Goal: Transaction & Acquisition: Purchase product/service

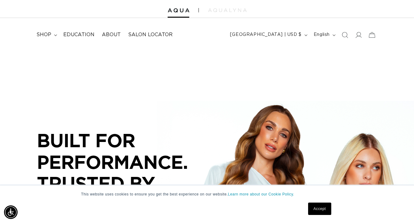
scroll to position [0, 370]
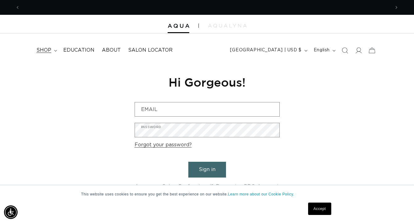
scroll to position [0, 370]
click at [43, 50] on span "shop" at bounding box center [43, 50] width 15 height 6
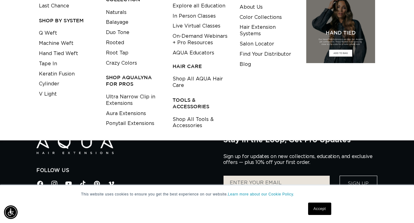
scroll to position [87, 0]
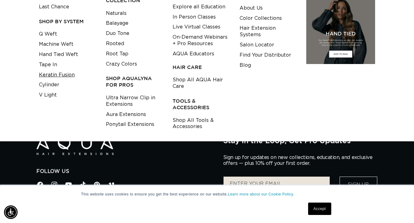
click at [53, 72] on link "Keratin Fusion" at bounding box center [57, 75] width 36 height 10
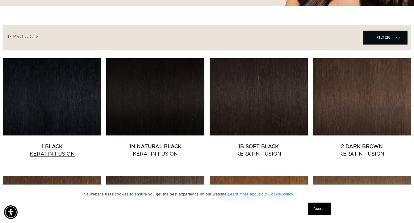
scroll to position [196, 0]
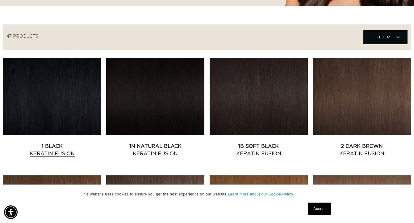
click at [76, 142] on link "1 Black Keratin Fusion" at bounding box center [52, 149] width 98 height 15
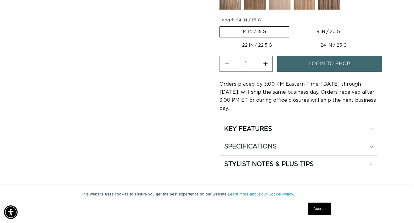
click at [370, 146] on icon at bounding box center [371, 147] width 3 height 2
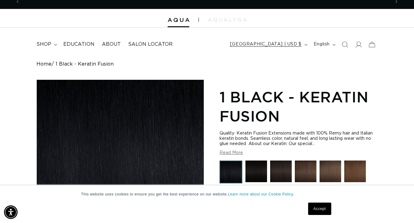
scroll to position [0, 741]
click at [359, 45] on icon at bounding box center [358, 44] width 6 height 6
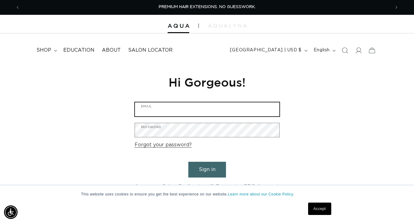
type input "amg6227@aol.com"
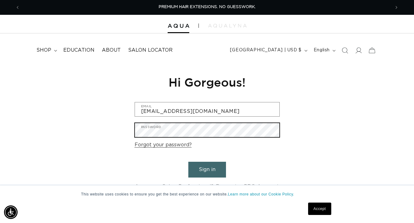
click at [207, 168] on button "Sign in" at bounding box center [207, 170] width 38 height 16
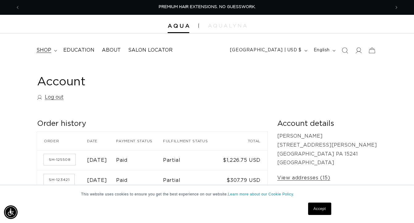
click at [49, 48] on span "shop" at bounding box center [43, 50] width 15 height 6
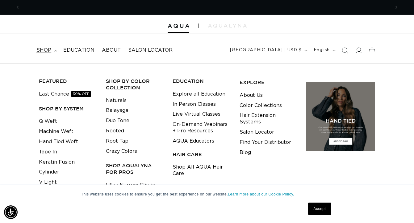
scroll to position [0, 370]
click at [57, 158] on link "Keratin Fusion" at bounding box center [57, 162] width 36 height 10
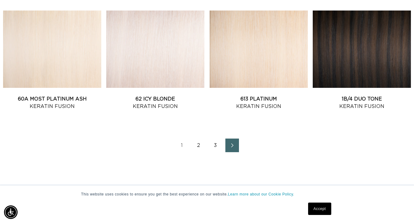
scroll to position [714, 0]
click at [201, 143] on link "2" at bounding box center [199, 146] width 14 height 14
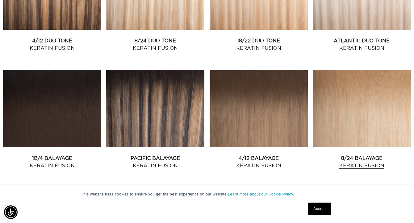
scroll to position [302, 0]
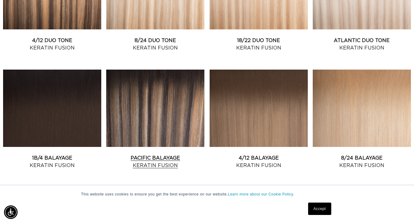
click at [167, 154] on link "Pacific Balayage Keratin Fusion" at bounding box center [155, 161] width 98 height 15
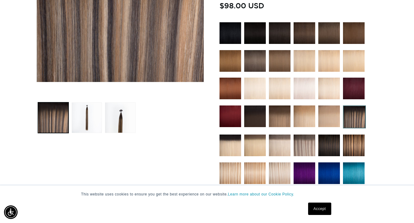
scroll to position [172, 0]
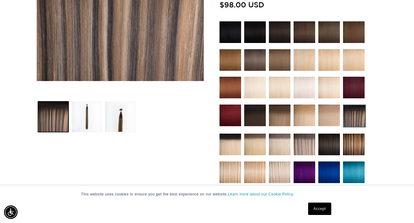
click at [287, 142] on img at bounding box center [280, 144] width 22 height 22
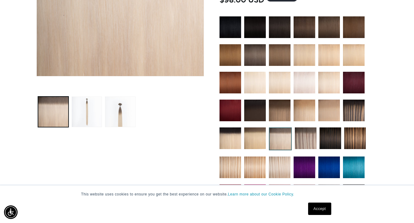
scroll to position [179, 0]
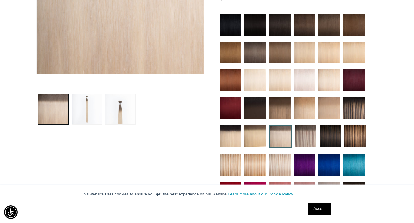
click at [356, 139] on img at bounding box center [355, 136] width 22 height 22
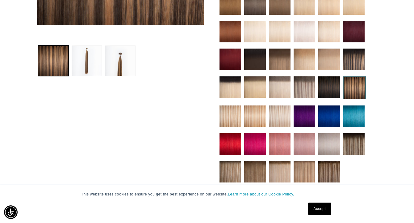
scroll to position [0, 741]
click at [330, 65] on img at bounding box center [330, 60] width 22 height 22
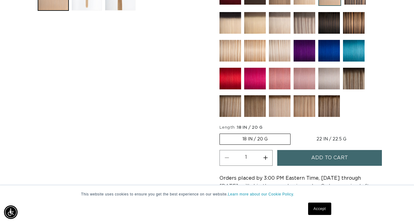
scroll to position [0, 741]
click at [261, 138] on label "18 IN / 20 G Variant sold out or unavailable" at bounding box center [255, 138] width 71 height 11
click at [222, 133] on input "18 IN / 20 G Variant sold out or unavailable" at bounding box center [221, 132] width 0 height 0
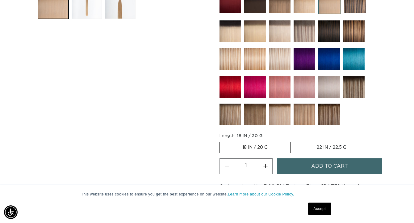
scroll to position [0, 370]
click at [260, 145] on label "18 IN / 20 G Variant sold out or unavailable" at bounding box center [255, 147] width 71 height 11
click at [222, 141] on input "18 IN / 20 G Variant sold out or unavailable" at bounding box center [221, 141] width 0 height 0
click at [319, 147] on label "22 IN / 22.5 G Variant sold out or unavailable" at bounding box center [331, 147] width 75 height 11
click at [294, 141] on input "22 IN / 22.5 G Variant sold out or unavailable" at bounding box center [294, 141] width 0 height 0
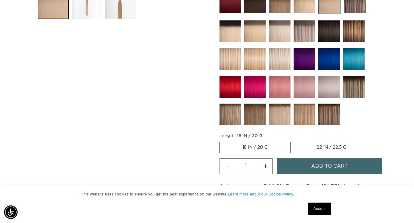
radio input "true"
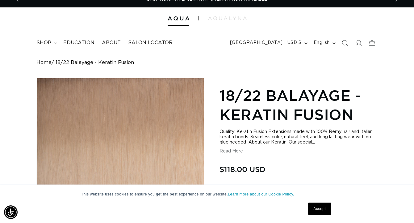
scroll to position [0, 741]
